Goal: Task Accomplishment & Management: Manage account settings

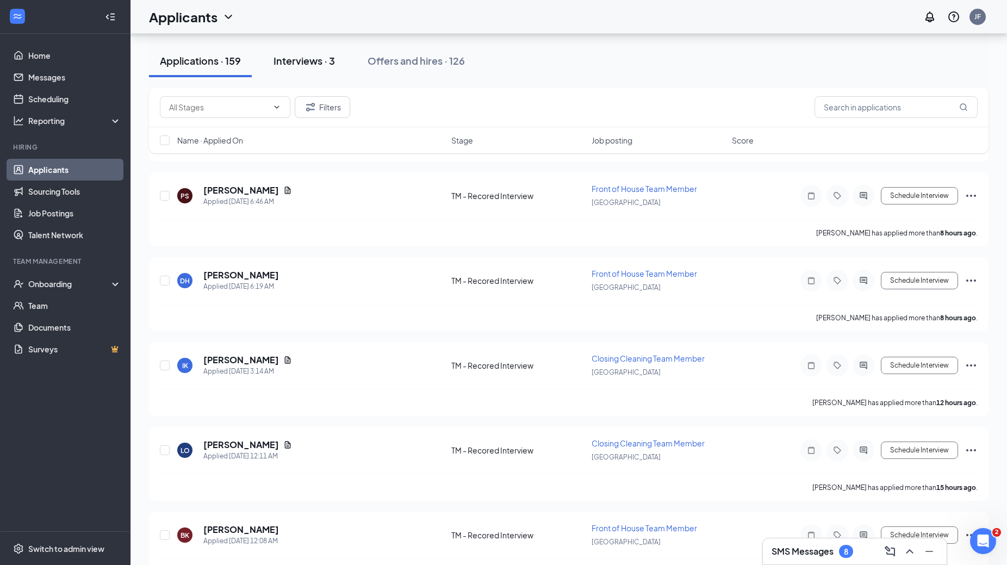
click at [310, 58] on div "Interviews · 3" at bounding box center [304, 61] width 61 height 14
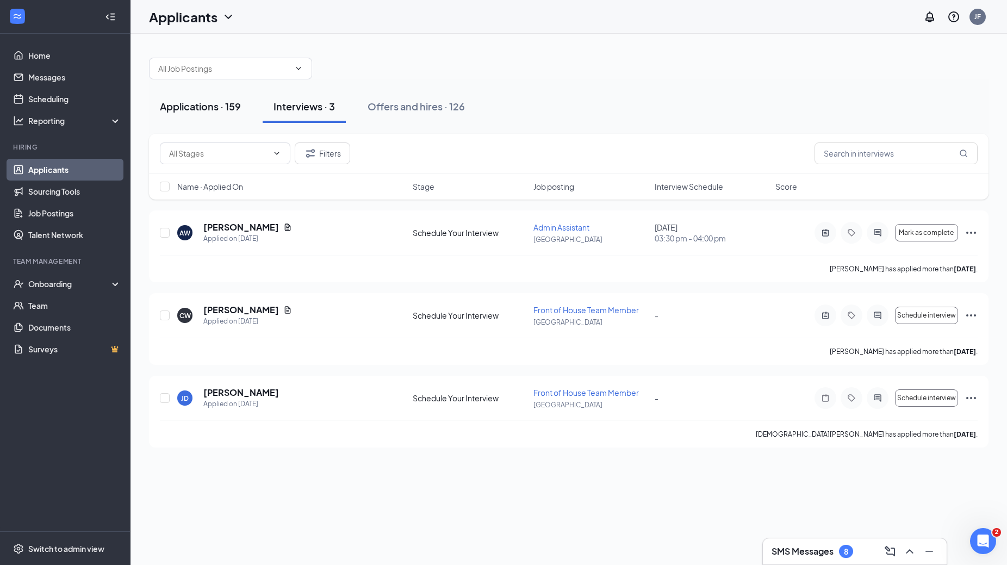
click at [203, 110] on div "Applications · 159" at bounding box center [200, 107] width 81 height 14
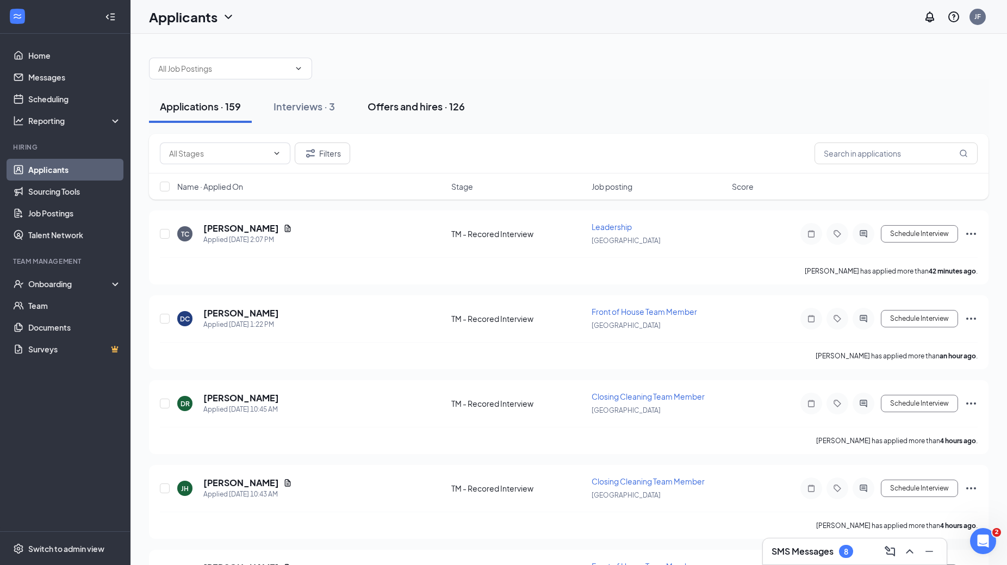
click at [430, 107] on div "Offers and hires · 126" at bounding box center [416, 107] width 97 height 14
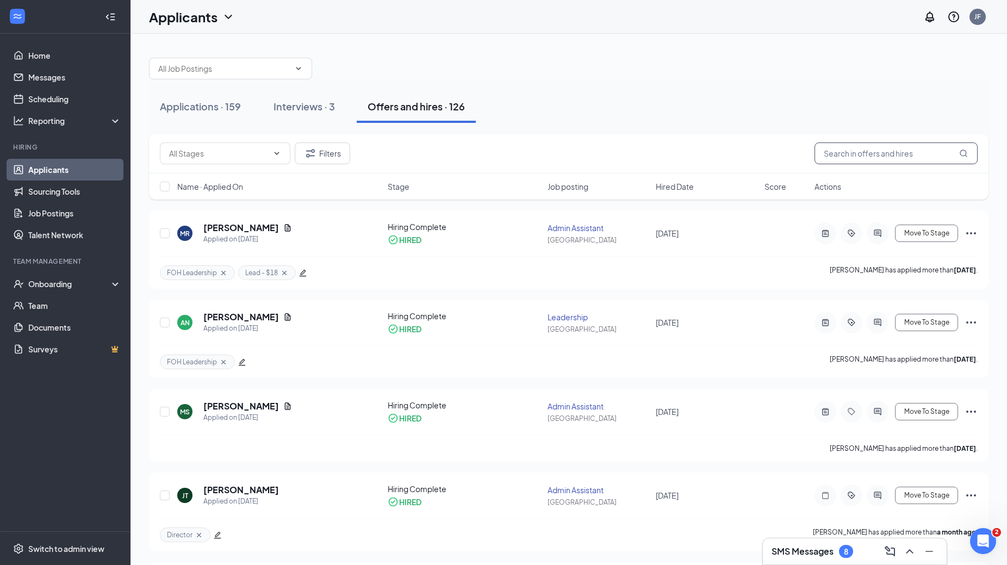
click at [881, 159] on input "text" at bounding box center [896, 153] width 163 height 22
click at [293, 105] on div "Interviews · 3" at bounding box center [304, 107] width 61 height 14
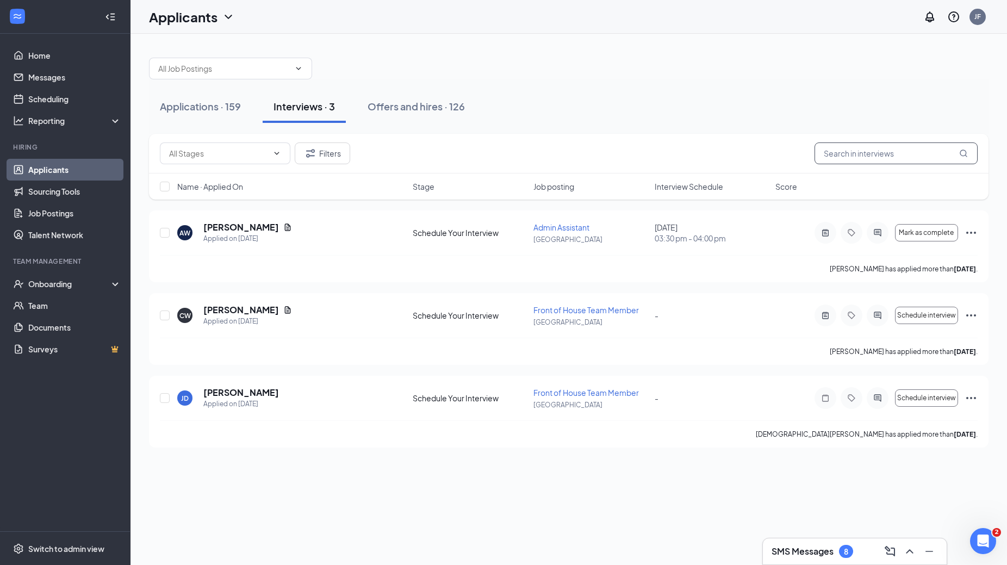
click at [842, 148] on input "text" at bounding box center [896, 153] width 163 height 22
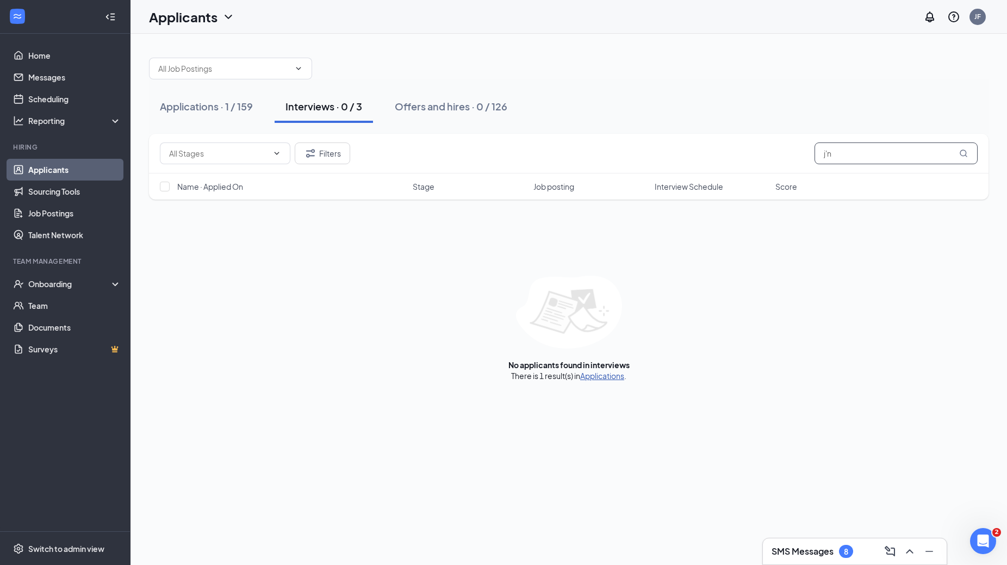
type input "j'n"
click at [611, 375] on link "Applications" at bounding box center [602, 376] width 44 height 10
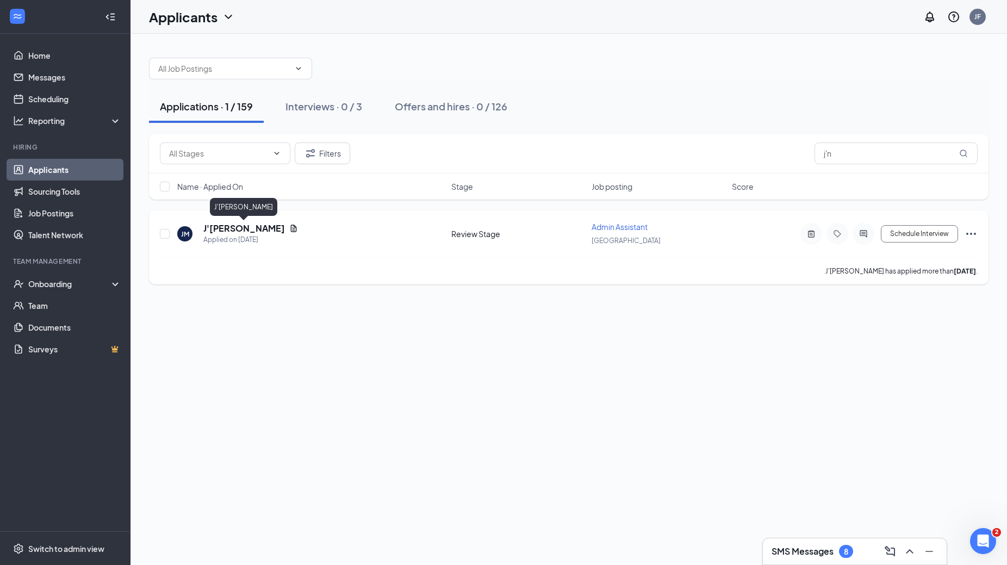
click at [247, 229] on h5 "J'[PERSON_NAME]" at bounding box center [244, 228] width 82 height 12
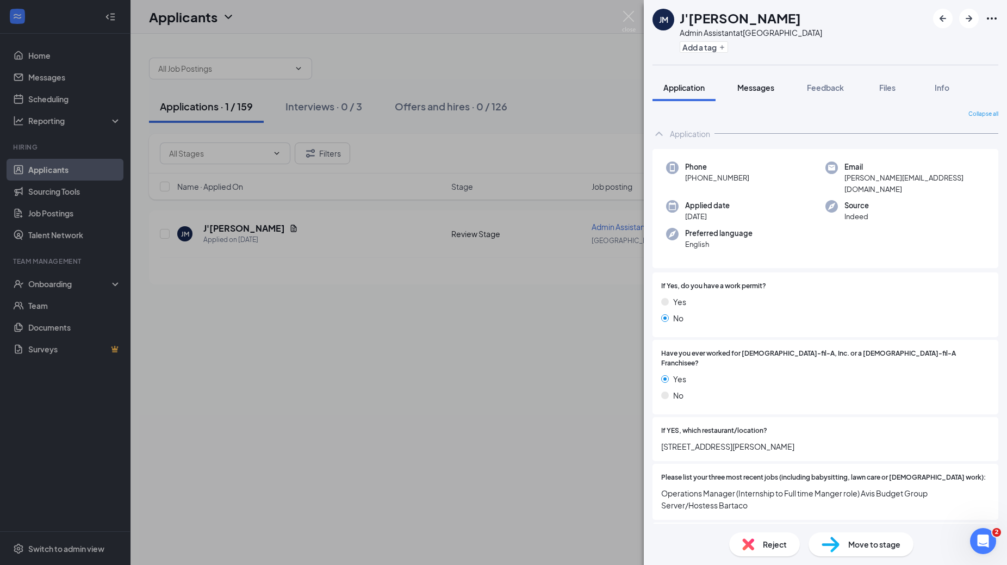
click at [764, 91] on span "Messages" at bounding box center [755, 88] width 37 height 10
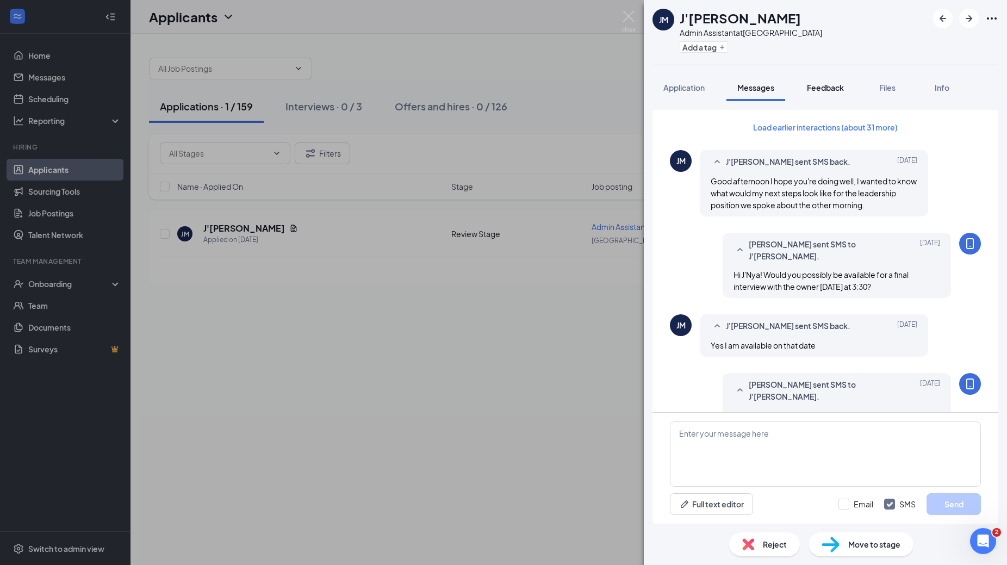
click at [836, 92] on div "Feedback" at bounding box center [825, 87] width 37 height 11
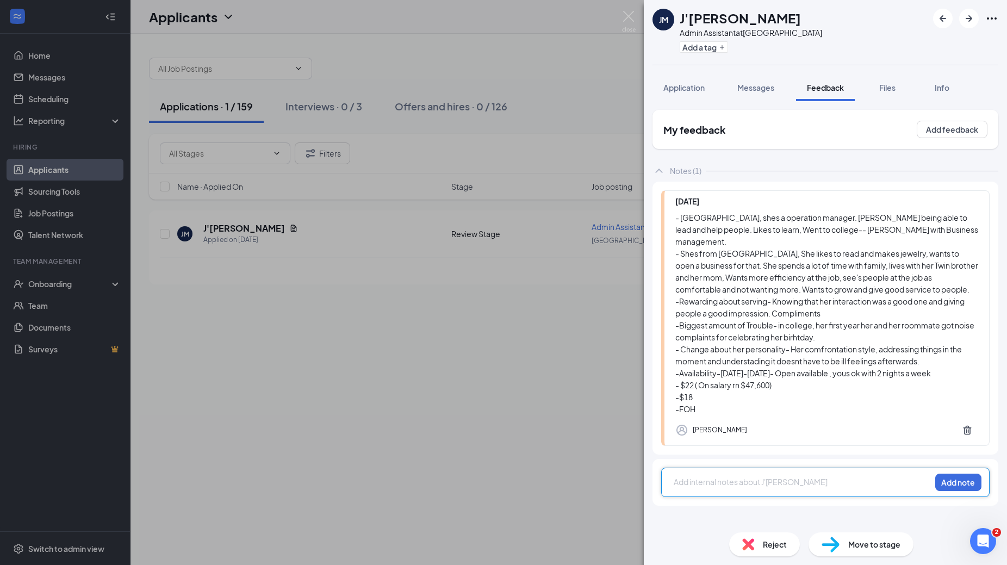
click at [694, 476] on div at bounding box center [802, 481] width 256 height 11
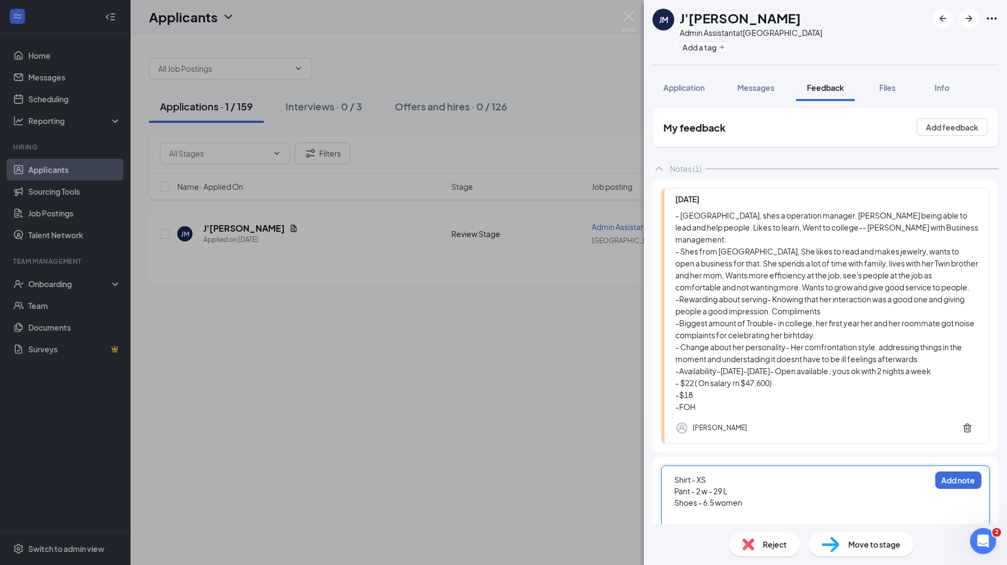
scroll to position [2, 0]
click at [951, 472] on button "Add note" at bounding box center [958, 480] width 46 height 17
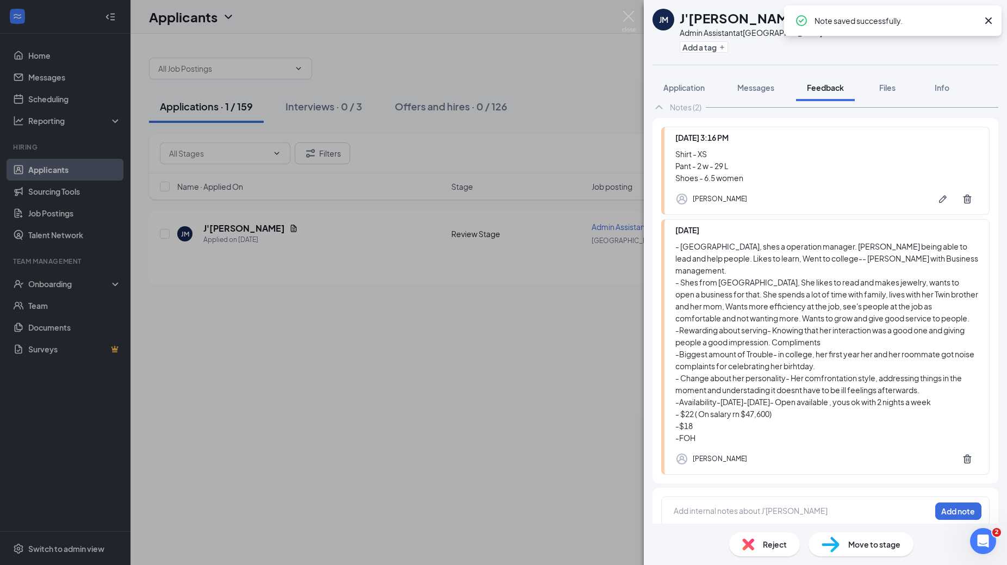
scroll to position [63, 0]
click at [946, 201] on icon "Pen" at bounding box center [943, 200] width 11 height 11
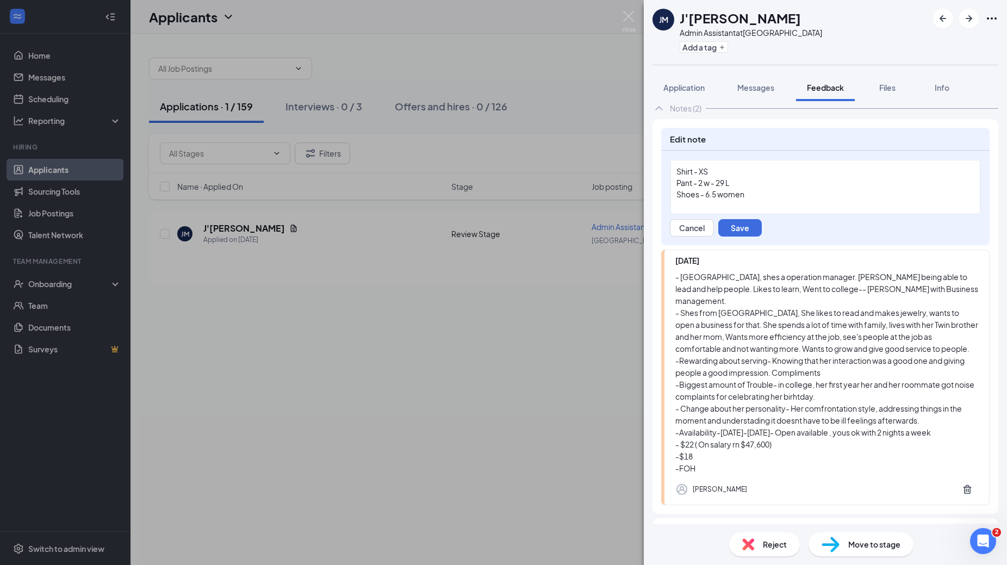
click at [768, 193] on div "Shoes - 6.5 women" at bounding box center [826, 194] width 298 height 11
click at [768, 196] on div "Shoes - 6.5 women" at bounding box center [826, 194] width 298 height 11
click at [727, 207] on span "Can start on [DATE] -" at bounding box center [712, 206] width 71 height 10
click at [722, 210] on span "Can start on [DATE] -" at bounding box center [712, 206] width 71 height 10
click at [779, 209] on div "Can start on [DATE] -" at bounding box center [826, 205] width 298 height 11
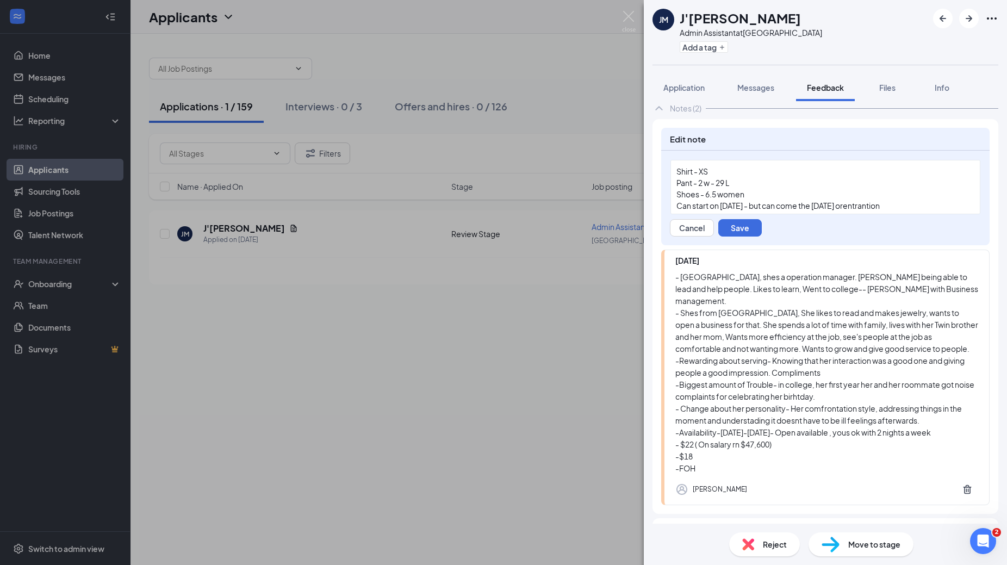
click at [874, 204] on span "Can start on [DATE] - but can come the [DATE] orentrantion" at bounding box center [778, 206] width 203 height 10
copy span "orentrantion"
click at [875, 208] on span "Can start on [DATE] - but can come the [DATE] orentrantion" at bounding box center [778, 206] width 203 height 10
click at [880, 208] on span "Can start on [DATE] - but can come the [DATE] orentrantion" at bounding box center [778, 206] width 203 height 10
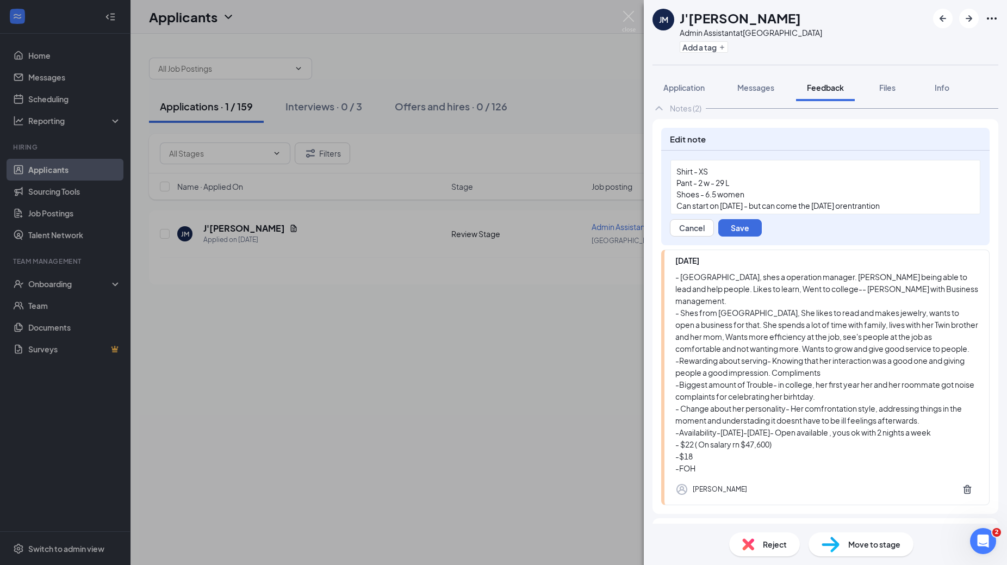
click at [880, 208] on span "Can start on [DATE] - but can come the [DATE] orentrantion" at bounding box center [778, 206] width 203 height 10
click at [742, 230] on button "Save" at bounding box center [740, 227] width 44 height 17
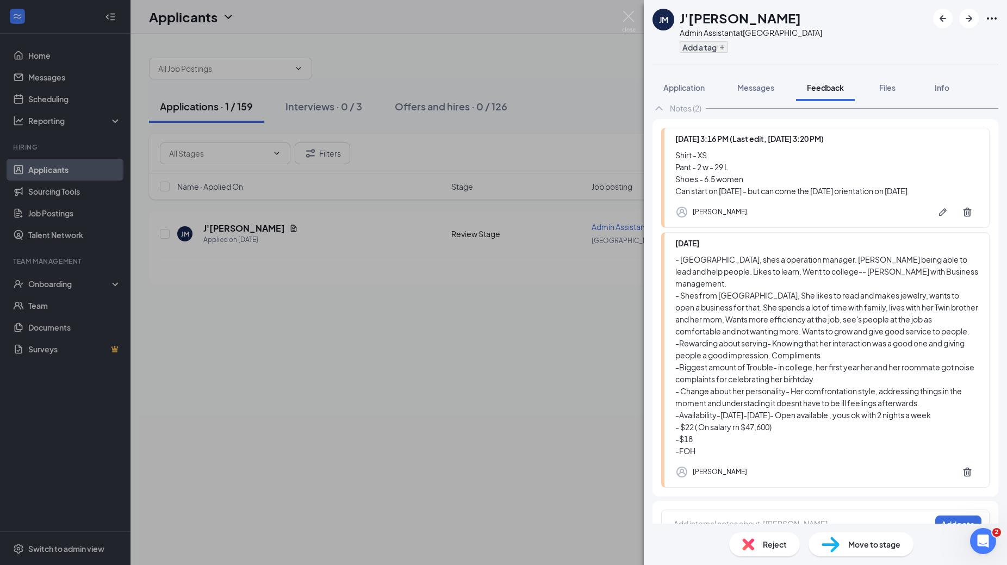
click at [713, 52] on button "Add a tag" at bounding box center [704, 46] width 48 height 11
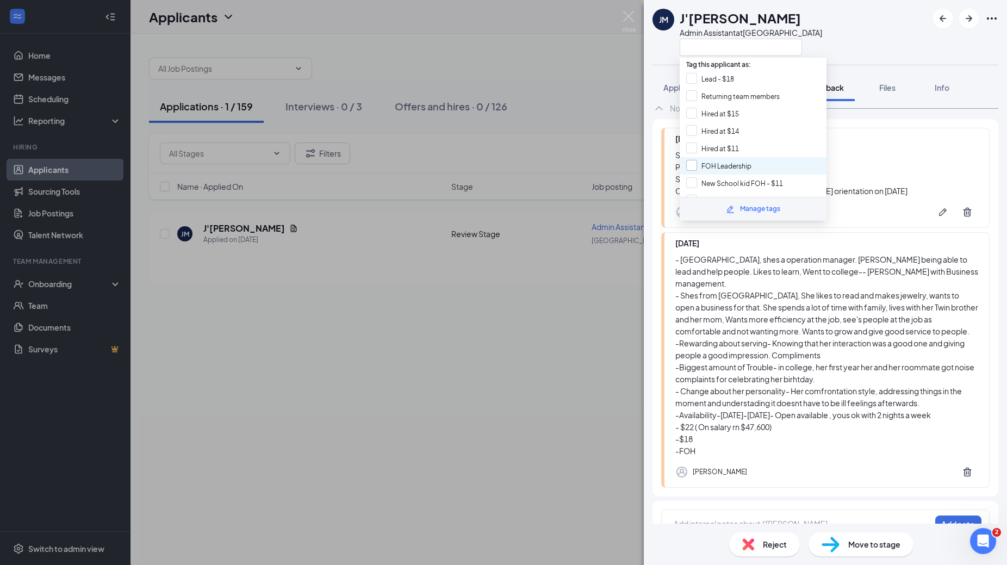
click at [693, 167] on div at bounding box center [691, 165] width 11 height 11
click at [693, 167] on input "FOH Leadership" at bounding box center [718, 166] width 65 height 12
click at [690, 165] on input "FOH Leadership" at bounding box center [718, 166] width 65 height 12
checkbox input "true"
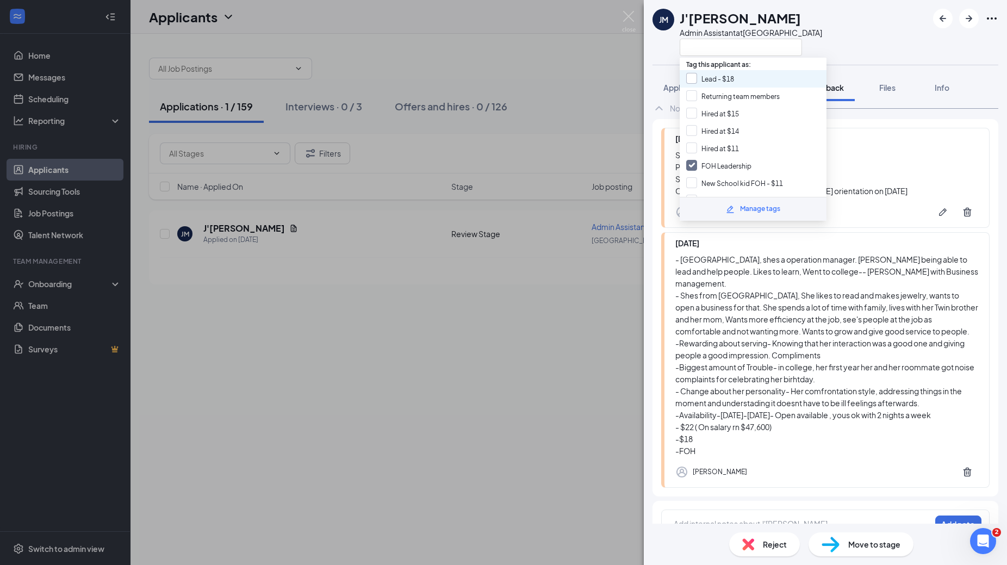
click at [693, 75] on div at bounding box center [691, 78] width 11 height 11
click at [693, 75] on input "Lead - $18" at bounding box center [710, 79] width 48 height 12
click at [691, 85] on div "Lead - $18" at bounding box center [753, 78] width 147 height 17
checkbox input "true"
click at [857, 38] on div "JM J'[PERSON_NAME] Admin Assistant at [GEOGRAPHIC_DATA]" at bounding box center [825, 32] width 363 height 65
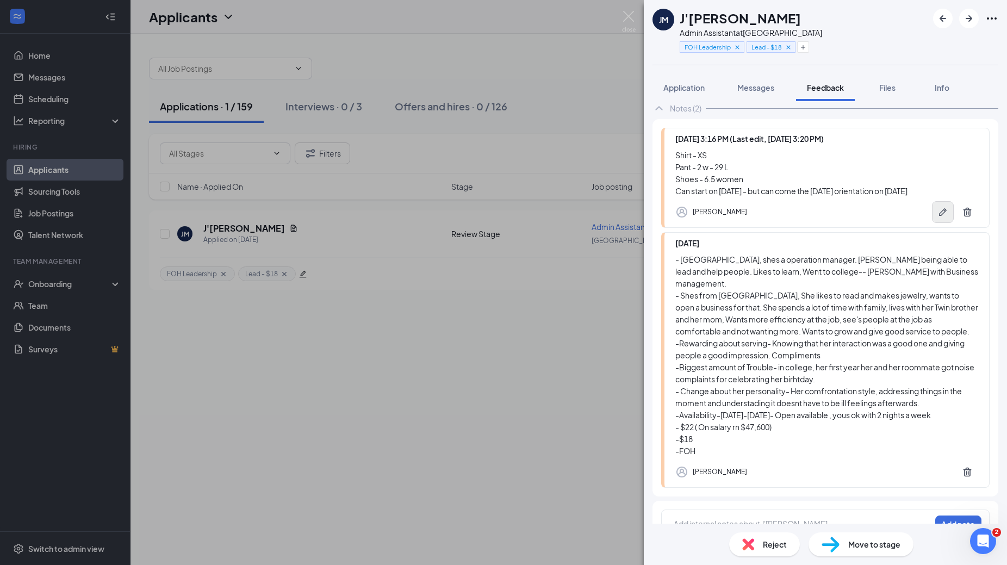
click at [940, 210] on icon "Pen" at bounding box center [943, 212] width 11 height 11
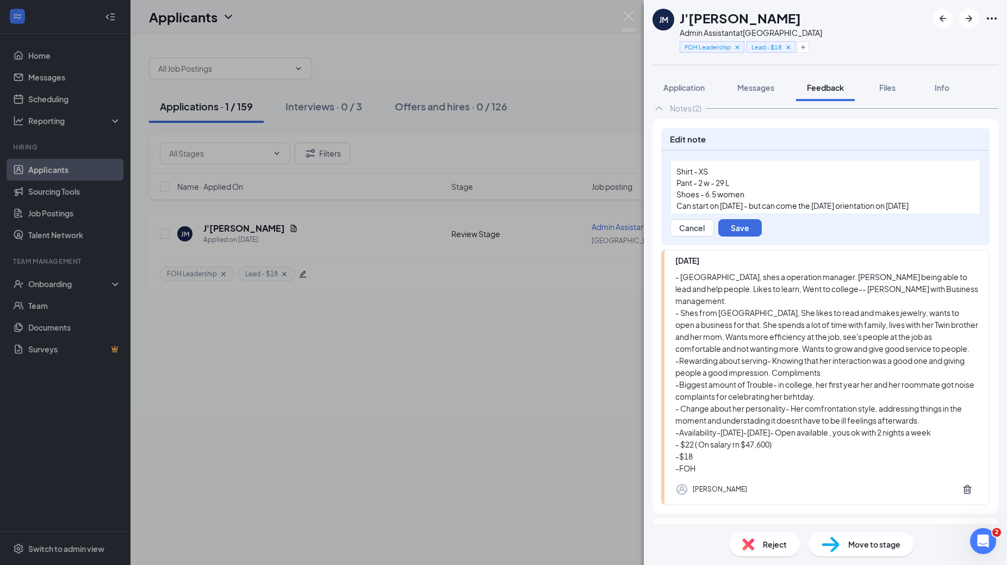
click at [957, 204] on div "Can start on [DATE] - but can come the [DATE] orientation on [DATE]" at bounding box center [826, 205] width 298 height 11
click at [741, 233] on button "Save" at bounding box center [740, 227] width 44 height 17
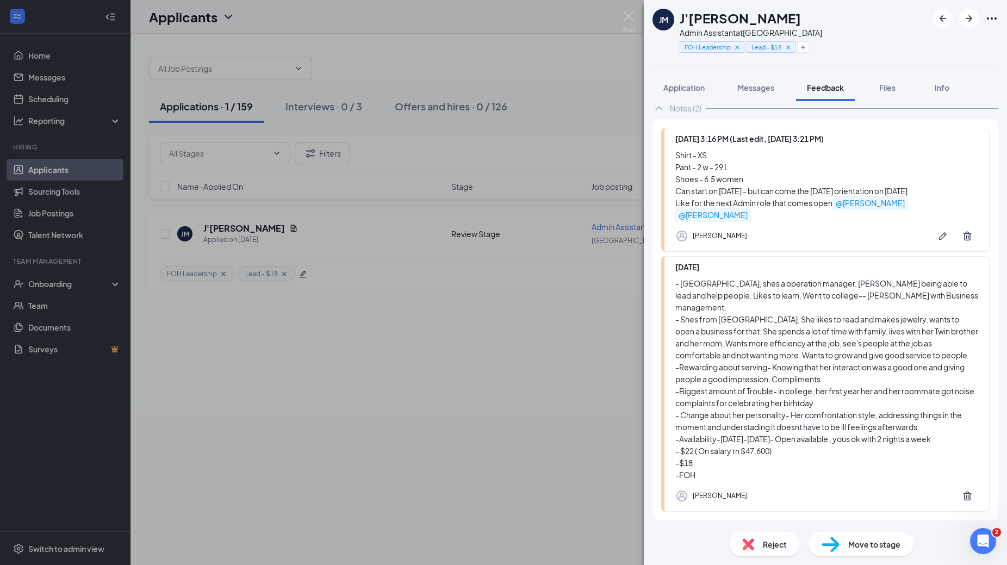
click at [848, 544] on span "Move to stage" at bounding box center [874, 544] width 52 height 12
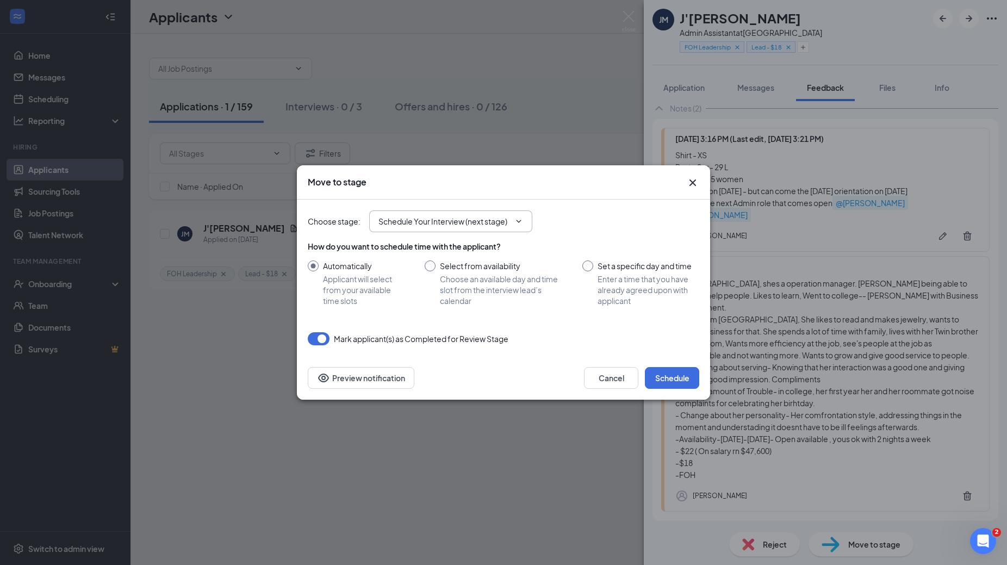
click at [519, 225] on icon "ChevronDown" at bounding box center [518, 221] width 9 height 9
click at [521, 219] on icon "ChevronDown" at bounding box center [518, 221] width 9 height 9
click at [457, 219] on input "Schedule Your Interview (next stage)" at bounding box center [444, 221] width 132 height 12
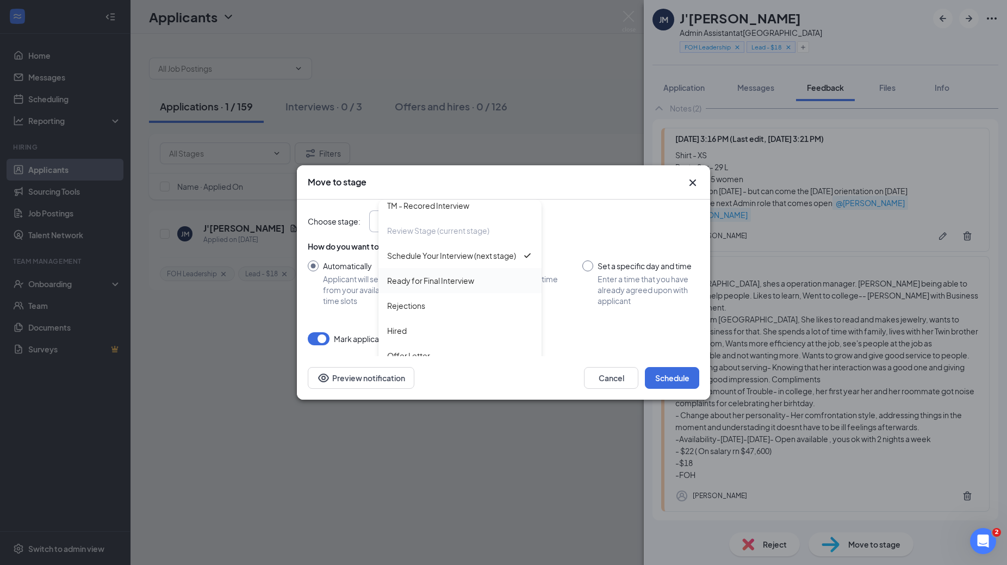
scroll to position [39, 0]
click at [448, 320] on div "Hired" at bounding box center [460, 324] width 146 height 12
type input "Hired"
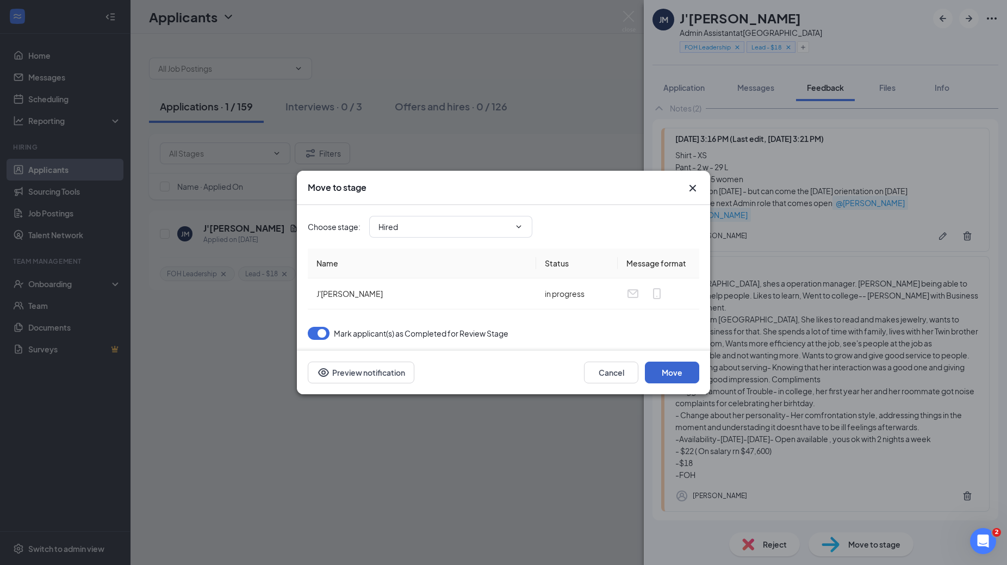
click at [672, 373] on button "Move" at bounding box center [672, 373] width 54 height 22
